Goal: Navigation & Orientation: Find specific page/section

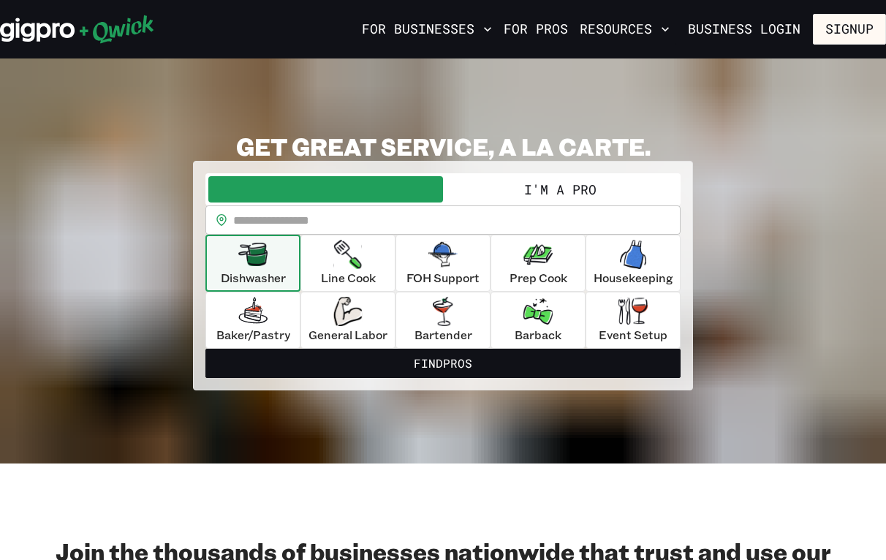
click at [564, 183] on button "I'm a Pro" at bounding box center [560, 189] width 235 height 26
click at [836, 35] on button "Signup" at bounding box center [849, 29] width 73 height 31
click at [846, 22] on button "Signup" at bounding box center [849, 29] width 73 height 31
click at [833, 31] on button "Signup" at bounding box center [849, 29] width 73 height 31
click at [823, 29] on button "Signup" at bounding box center [849, 29] width 73 height 31
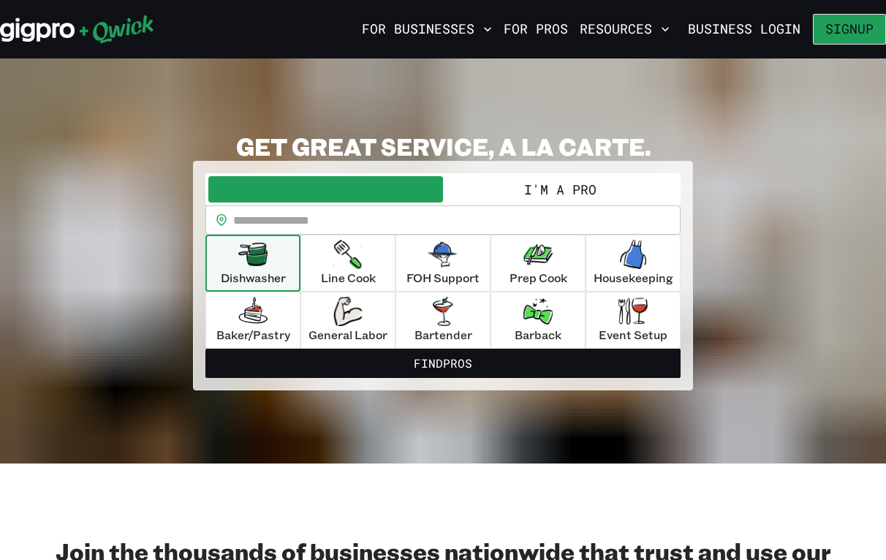
click at [823, 29] on button "Signup" at bounding box center [849, 29] width 73 height 31
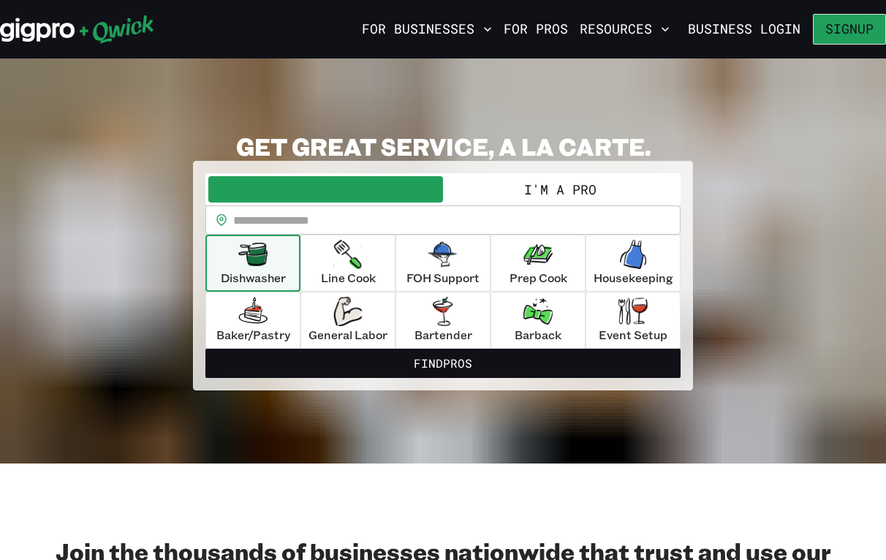
click at [823, 29] on button "Signup" at bounding box center [849, 29] width 73 height 31
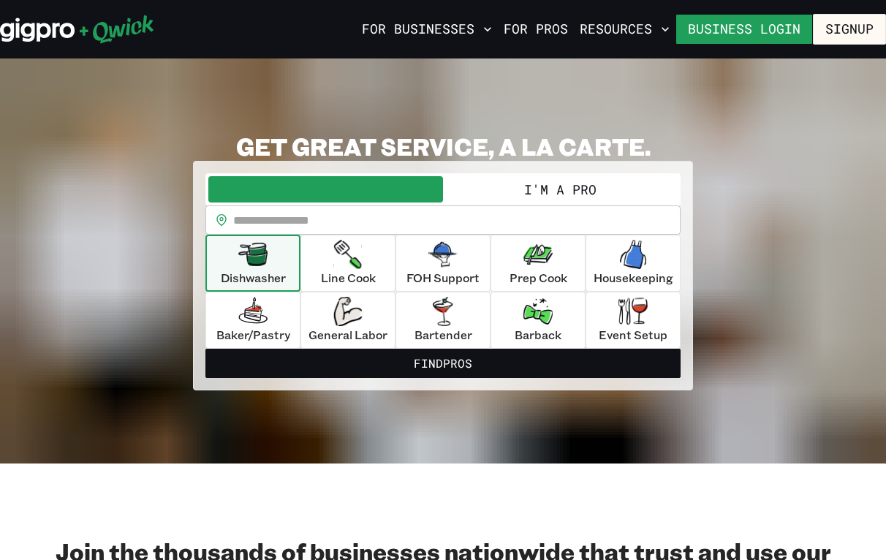
click at [711, 26] on link "Business Login" at bounding box center [744, 29] width 137 height 31
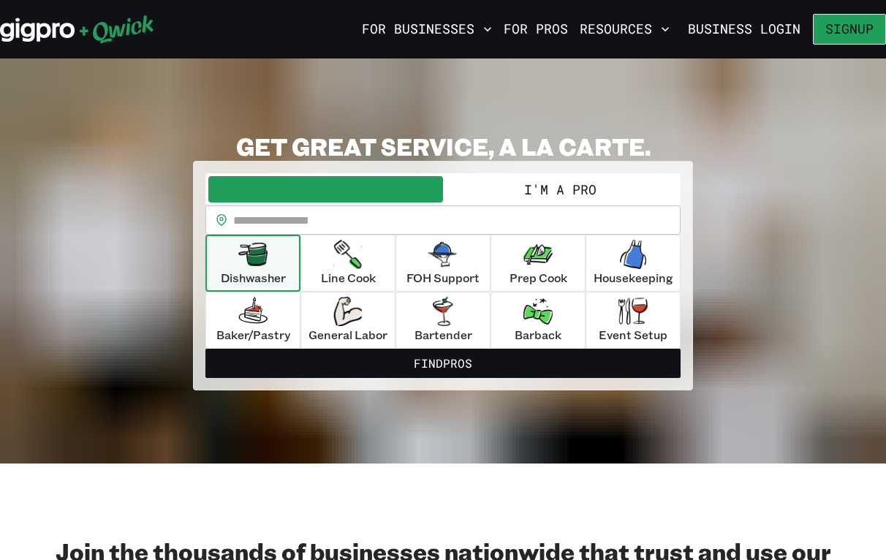
click at [854, 21] on button "Signup" at bounding box center [849, 29] width 73 height 31
click at [562, 185] on button "I'm a Pro" at bounding box center [560, 189] width 235 height 26
click at [520, 31] on link "For Pros" at bounding box center [536, 29] width 76 height 25
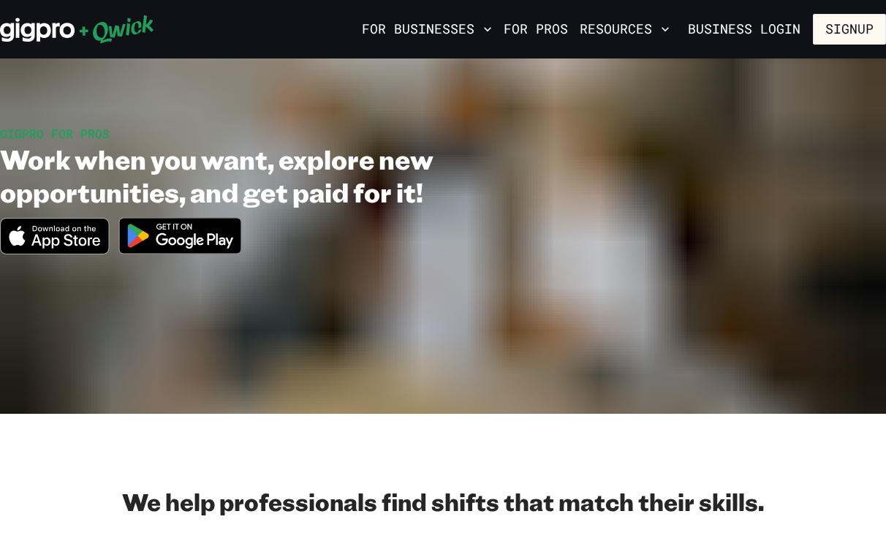
scroll to position [80, 0]
click at [186, 236] on img at bounding box center [181, 235] width 142 height 55
